Goal: Transaction & Acquisition: Purchase product/service

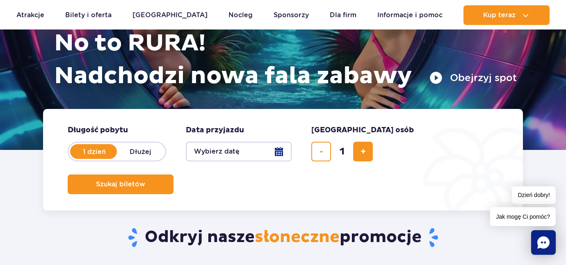
scroll to position [108, 0]
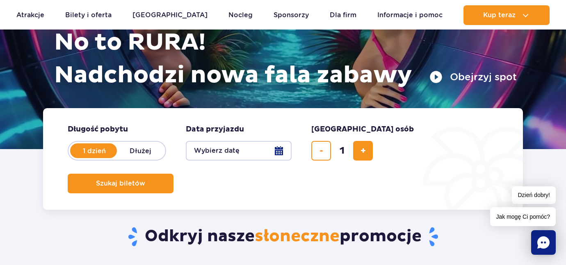
click at [286, 152] on button "Wybierz datę" at bounding box center [239, 151] width 106 height 20
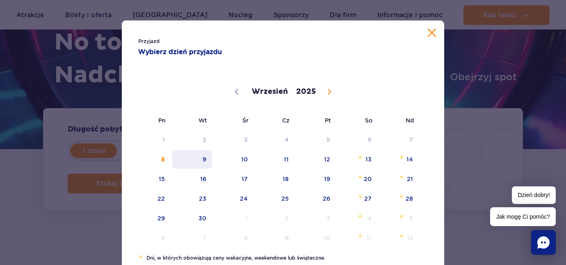
click at [203, 157] on span "9" at bounding box center [192, 159] width 41 height 19
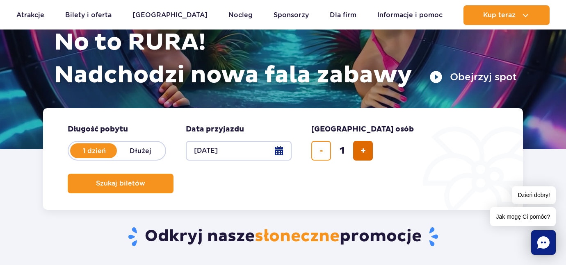
click at [366, 151] on button "dodaj bilet" at bounding box center [363, 151] width 20 height 20
type input "2"
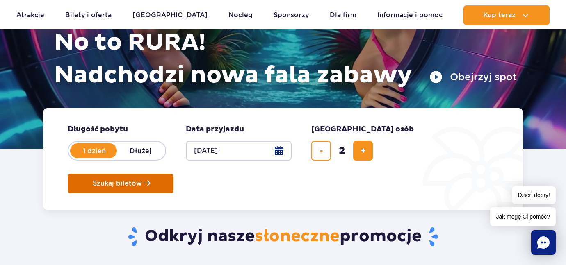
click at [142, 180] on span "Szukaj biletów" at bounding box center [117, 183] width 49 height 7
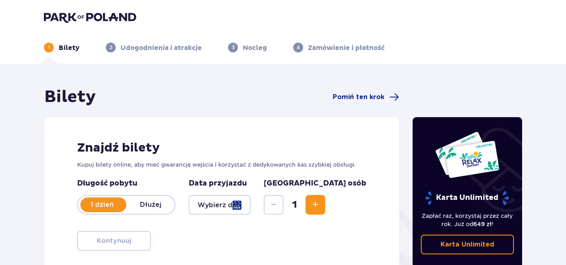
type input "[DATE]"
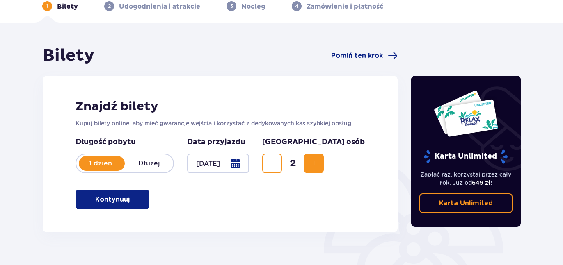
scroll to position [39, 0]
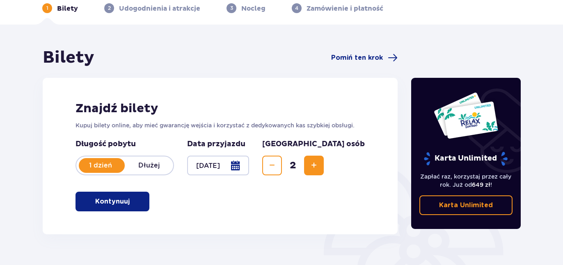
click at [142, 204] on button "Kontynuuj" at bounding box center [112, 202] width 74 height 20
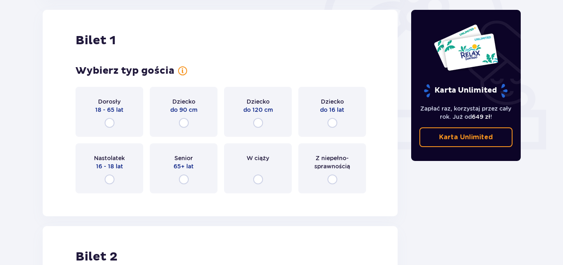
scroll to position [281, 0]
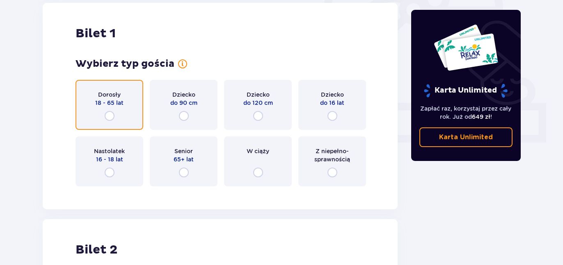
click at [113, 114] on input "radio" at bounding box center [110, 116] width 10 height 10
radio input "true"
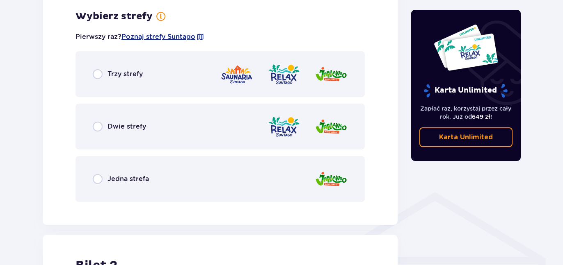
scroll to position [474, 0]
click at [110, 75] on p "Trzy strefy" at bounding box center [124, 73] width 35 height 9
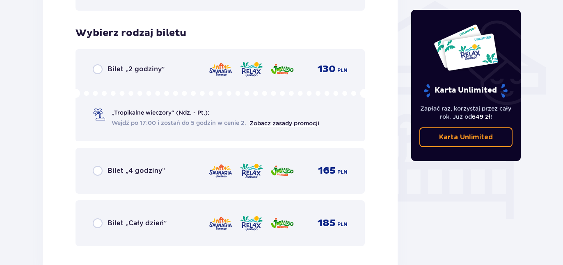
scroll to position [683, 0]
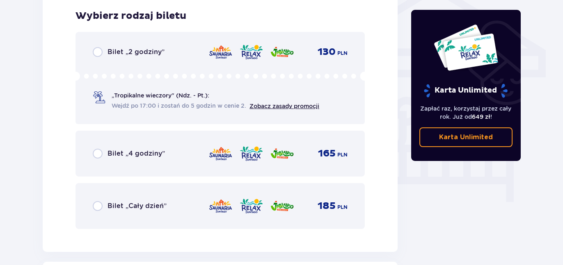
click at [115, 213] on div "Bilet „Cały dzień” 185 PLN" at bounding box center [220, 206] width 255 height 17
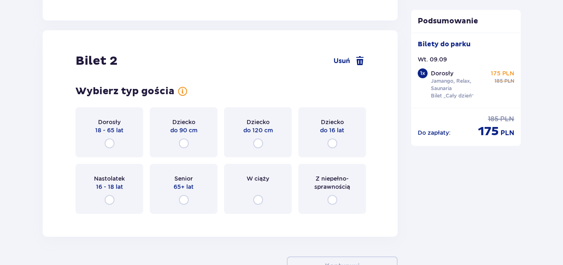
scroll to position [924, 0]
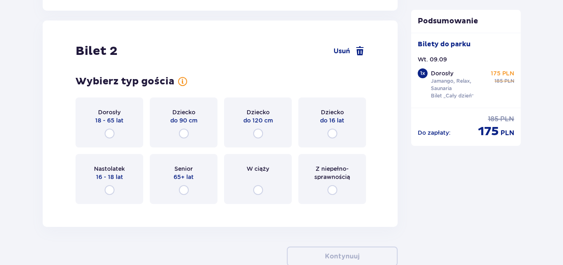
click at [104, 135] on div "Dorosły 18 - 65 lat" at bounding box center [109, 123] width 68 height 50
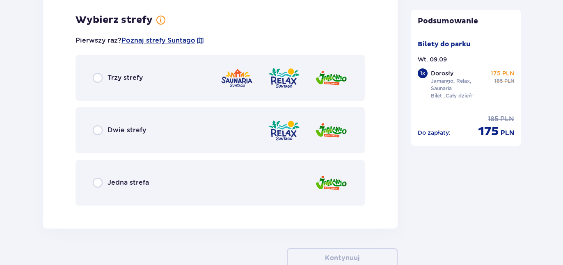
scroll to position [1135, 0]
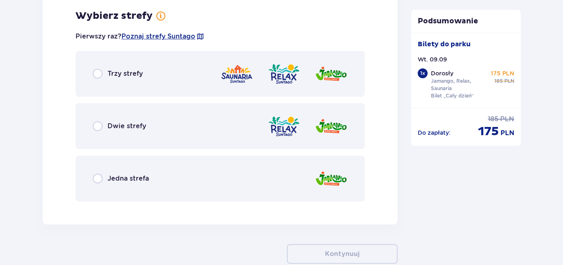
click at [117, 80] on div "Trzy strefy" at bounding box center [219, 74] width 289 height 46
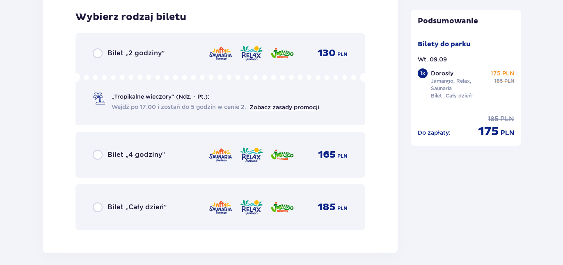
scroll to position [1344, 0]
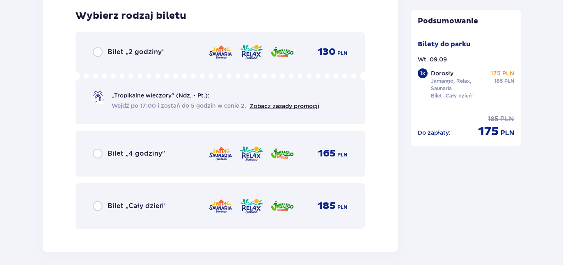
click at [131, 211] on div "Bilet „Cały dzień” 185 PLN" at bounding box center [220, 206] width 255 height 17
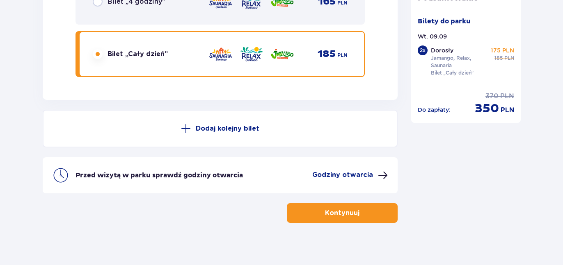
scroll to position [1496, 0]
click at [329, 213] on p "Kontynuuj" at bounding box center [342, 212] width 34 height 9
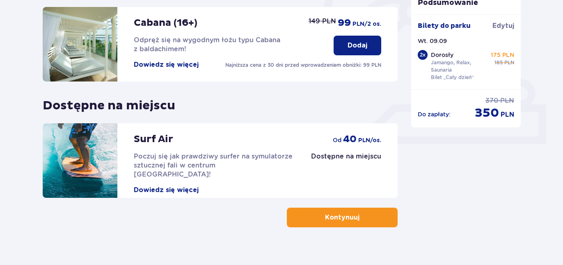
scroll to position [291, 0]
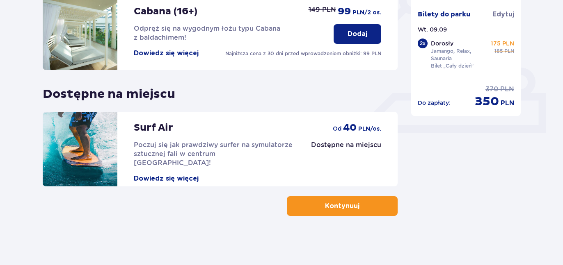
click at [329, 206] on p "Kontynuuj" at bounding box center [342, 206] width 34 height 9
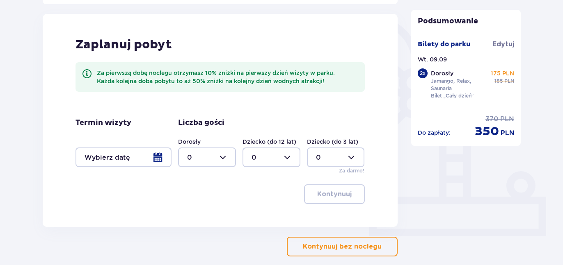
scroll to position [188, 0]
click at [335, 249] on p "Kontynuuj bez noclegu" at bounding box center [342, 246] width 79 height 9
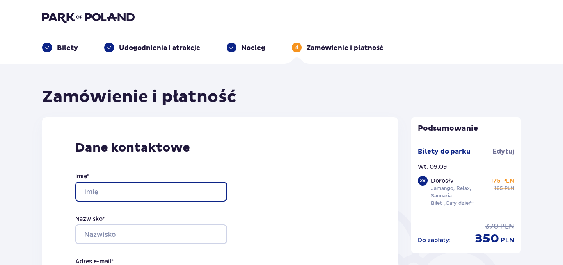
click at [141, 193] on input "Imię *" at bounding box center [151, 192] width 152 height 20
type input "Dominik"
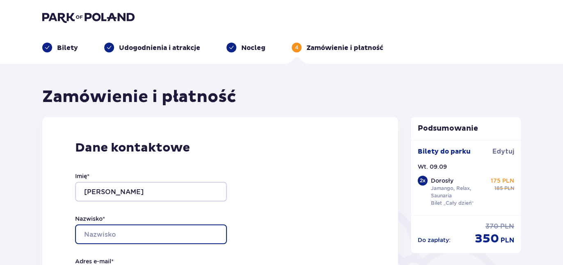
type input "Nizioł"
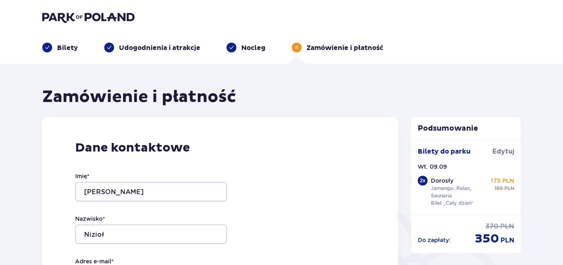
type input "dominik.niziol.dn@gmail.com"
type input "+48516950475"
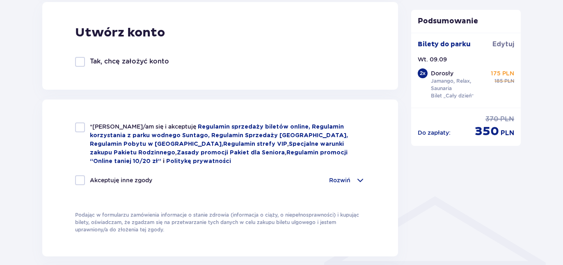
scroll to position [476, 0]
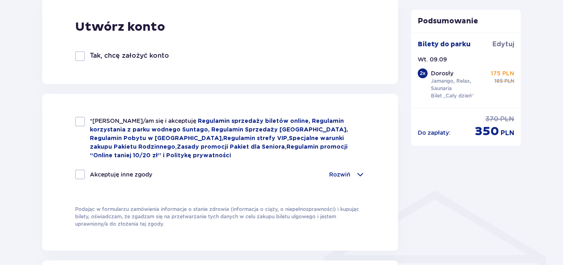
click at [80, 123] on div at bounding box center [80, 122] width 10 height 10
checkbox input "true"
click at [82, 174] on div at bounding box center [80, 175] width 10 height 10
checkbox input "true"
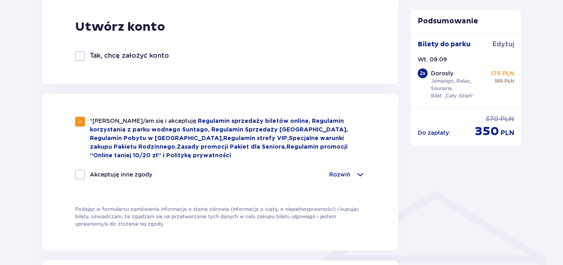
checkbox input "true"
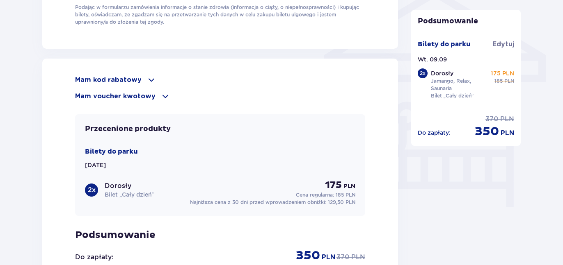
scroll to position [679, 0]
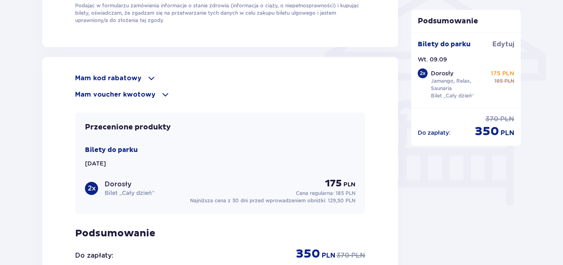
click at [130, 77] on p "Mam kod rabatowy" at bounding box center [108, 78] width 66 height 9
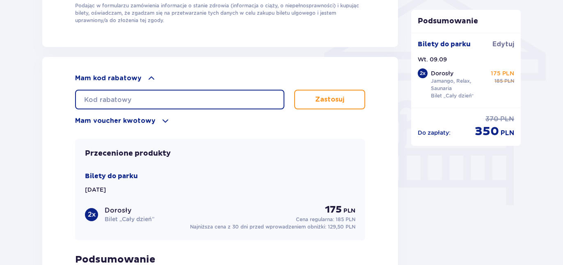
click at [152, 96] on input "text" at bounding box center [179, 100] width 209 height 20
type input "Student30"
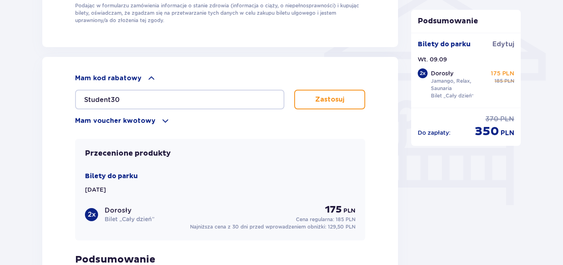
click at [349, 98] on button "Zastosuj" at bounding box center [329, 100] width 71 height 20
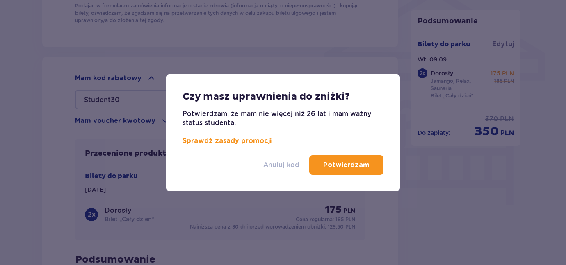
click at [290, 167] on p "Anuluj kod" at bounding box center [281, 165] width 36 height 9
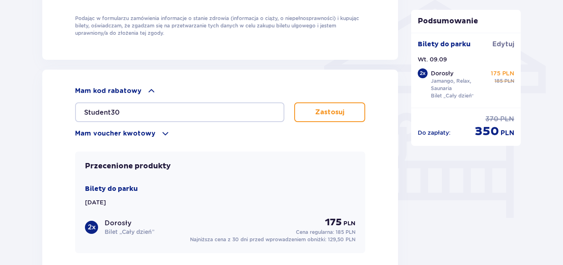
scroll to position [849, 0]
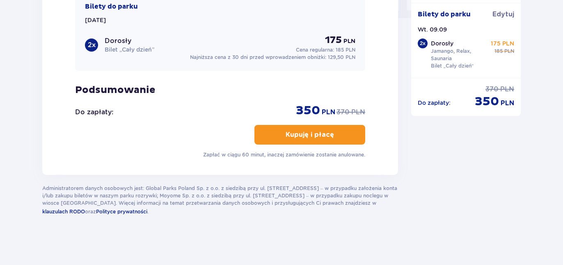
click at [328, 141] on button "Kupuję i płacę" at bounding box center [309, 135] width 111 height 20
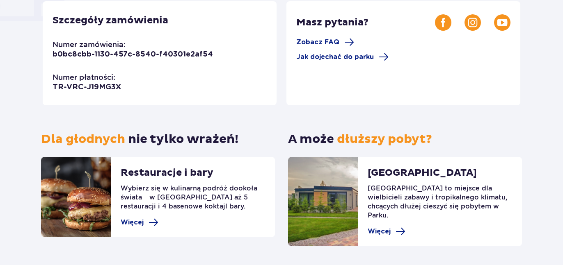
scroll to position [265, 0]
